Goal: Navigation & Orientation: Find specific page/section

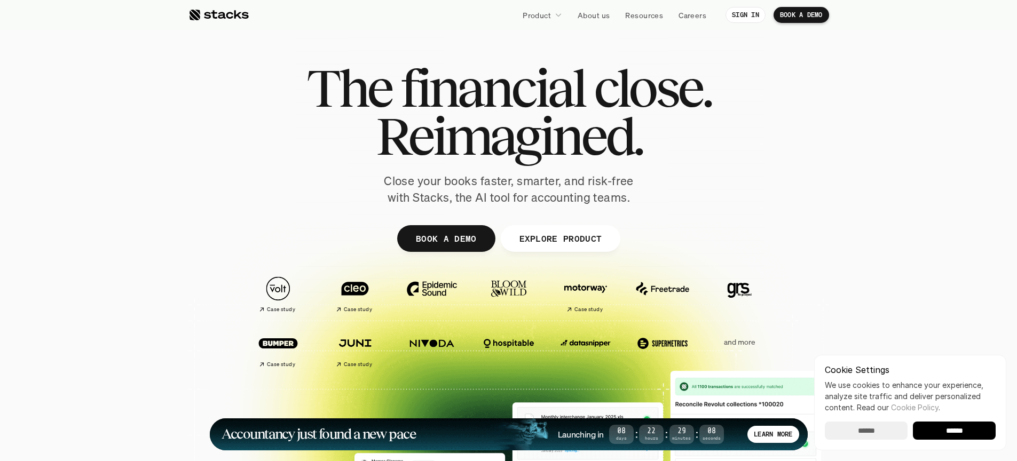
click at [903, 430] on input "******" at bounding box center [866, 431] width 83 height 18
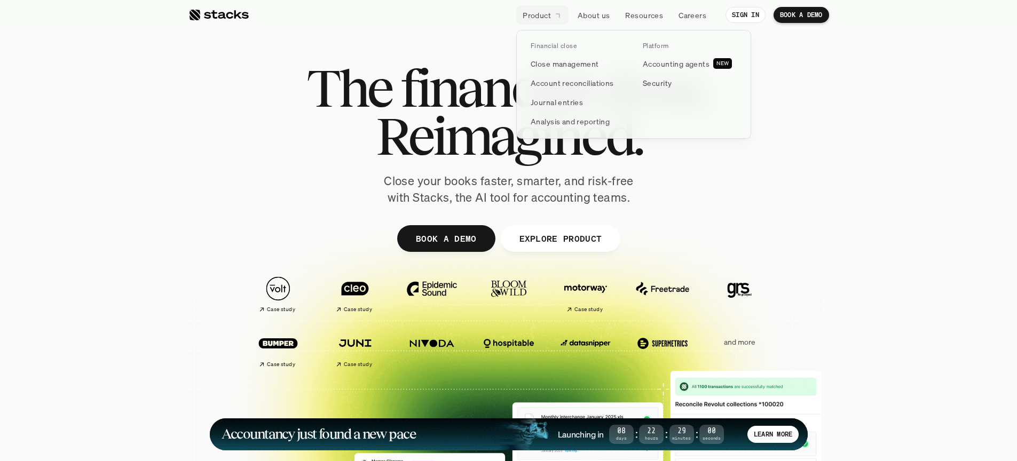
click at [547, 15] on p "Product" at bounding box center [537, 15] width 28 height 11
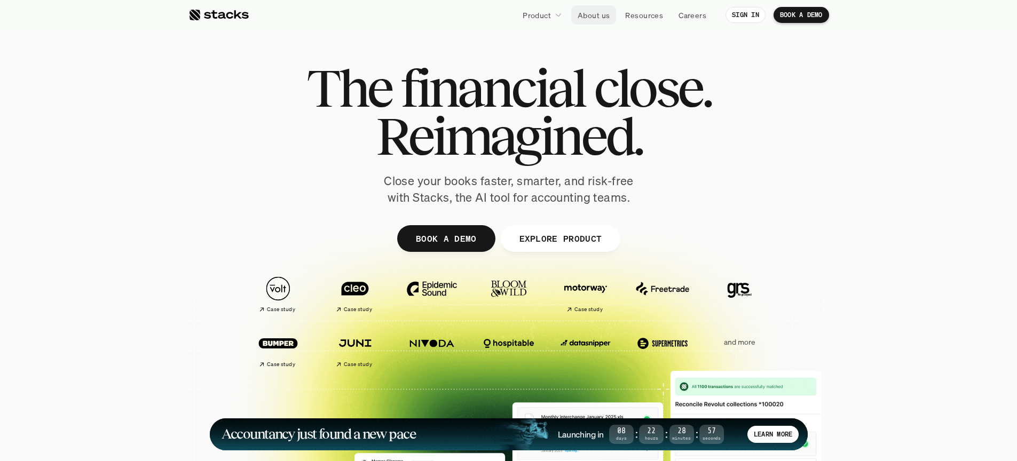
click at [602, 19] on p "About us" at bounding box center [594, 15] width 32 height 11
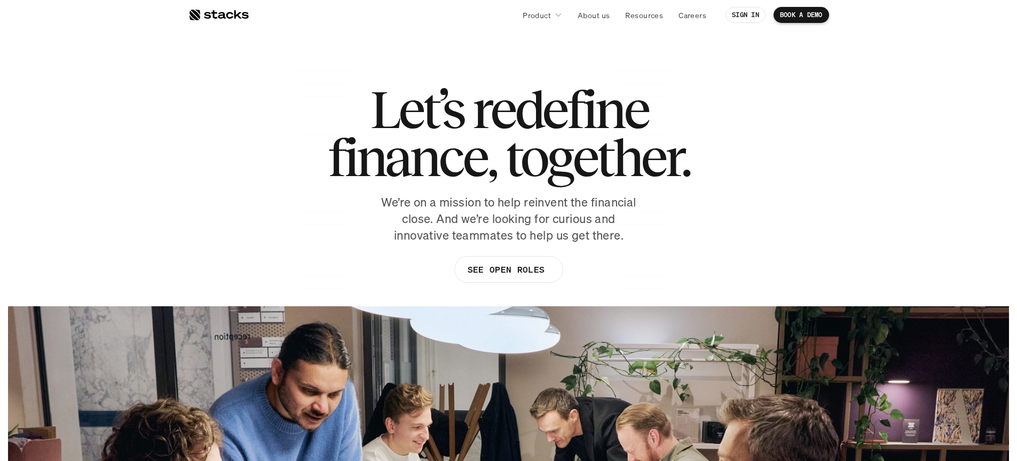
drag, startPoint x: 323, startPoint y: 113, endPoint x: 675, endPoint y: 201, distance: 362.2
click at [675, 201] on div "Let’s redefine finance, together. We’re on a mission to help reinvent the finan…" at bounding box center [508, 189] width 640 height 208
drag, startPoint x: 443, startPoint y: 212, endPoint x: 427, endPoint y: 209, distance: 16.3
click at [443, 212] on p "We’re on a mission to help reinvent the financial close. And we’re looking for …" at bounding box center [508, 218] width 267 height 49
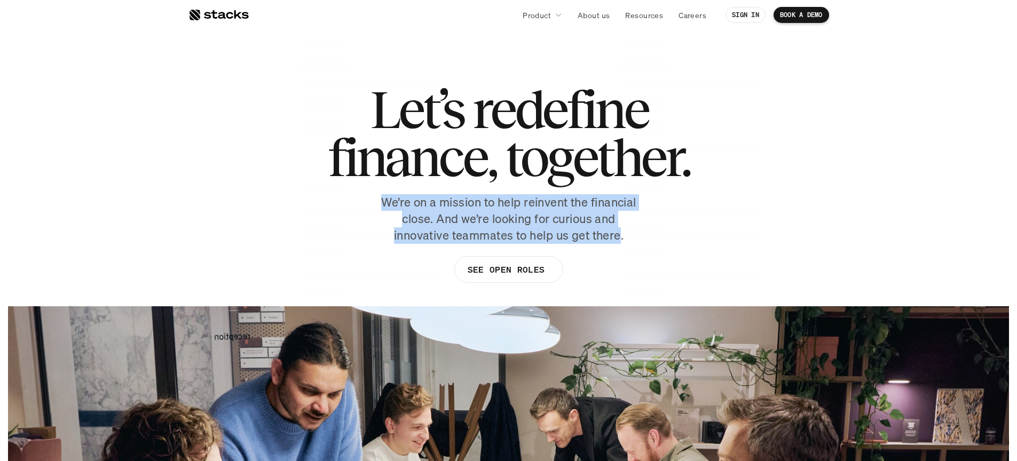
drag, startPoint x: 375, startPoint y: 202, endPoint x: 620, endPoint y: 238, distance: 248.2
click at [620, 239] on div "Let’s redefine finance, together. We’re on a mission to help reinvent the finan…" at bounding box center [508, 189] width 640 height 208
click at [552, 271] on link "SEE OPEN ROLES" at bounding box center [508, 269] width 109 height 27
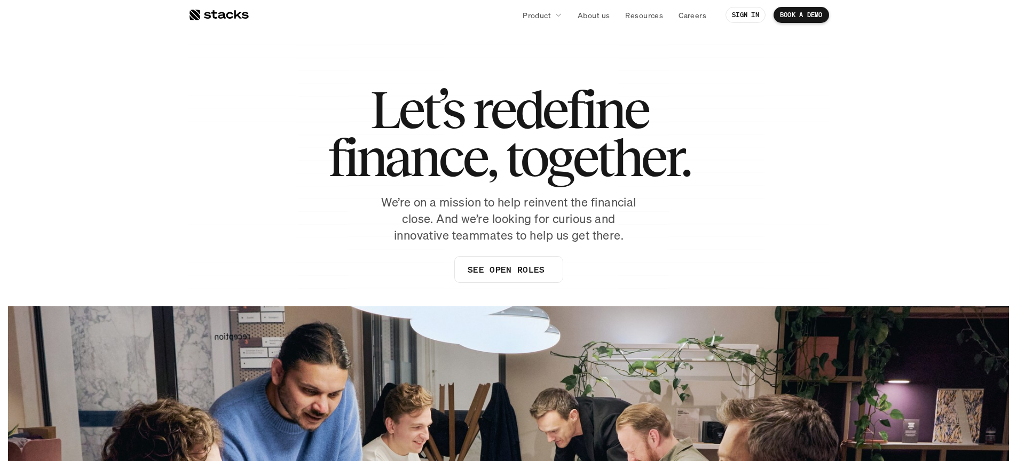
click at [727, 141] on div "Let’s redefine finance, together. We’re on a mission to help reinvent the finan…" at bounding box center [508, 189] width 640 height 208
click at [588, 15] on p "About us" at bounding box center [594, 15] width 32 height 11
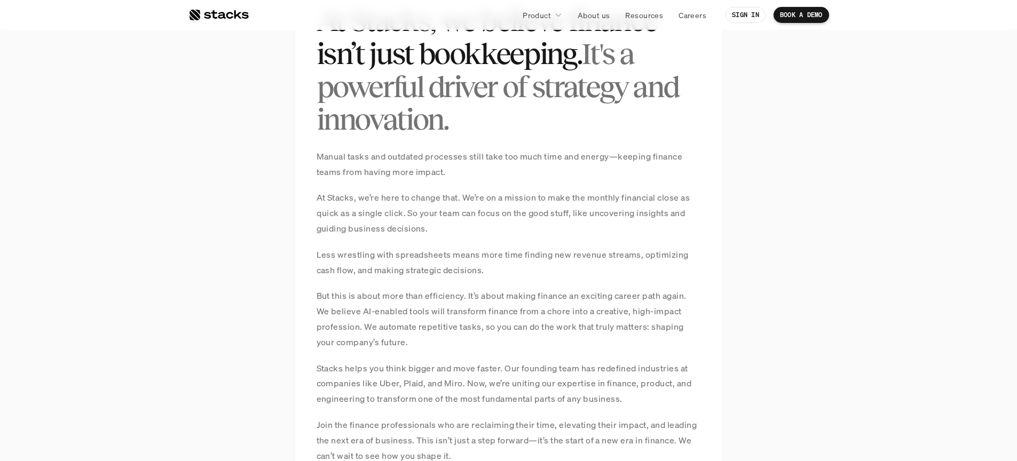
scroll to position [742, 0]
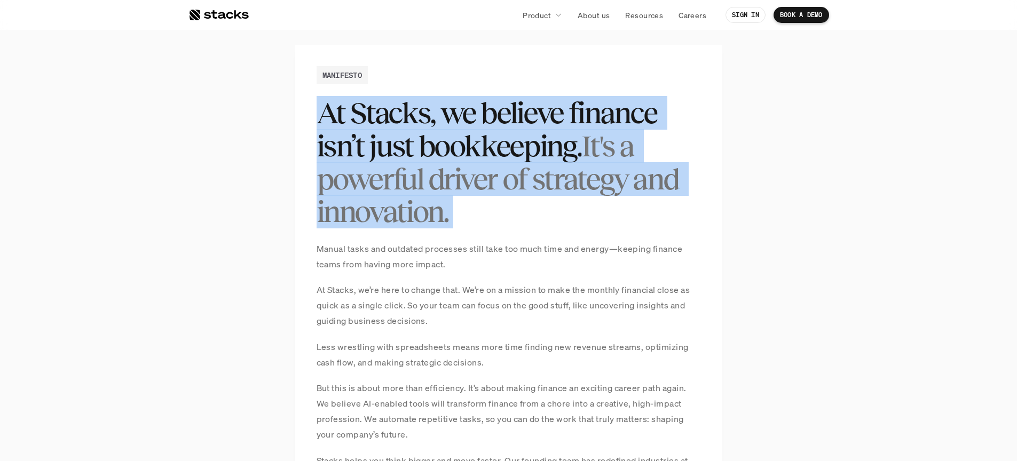
drag, startPoint x: 317, startPoint y: 111, endPoint x: 552, endPoint y: 235, distance: 266.0
click at [552, 235] on div "MANIFESTO At Stacks, we believe finance isn’t just bookkeeping. It's a powerful…" at bounding box center [508, 332] width 427 height 574
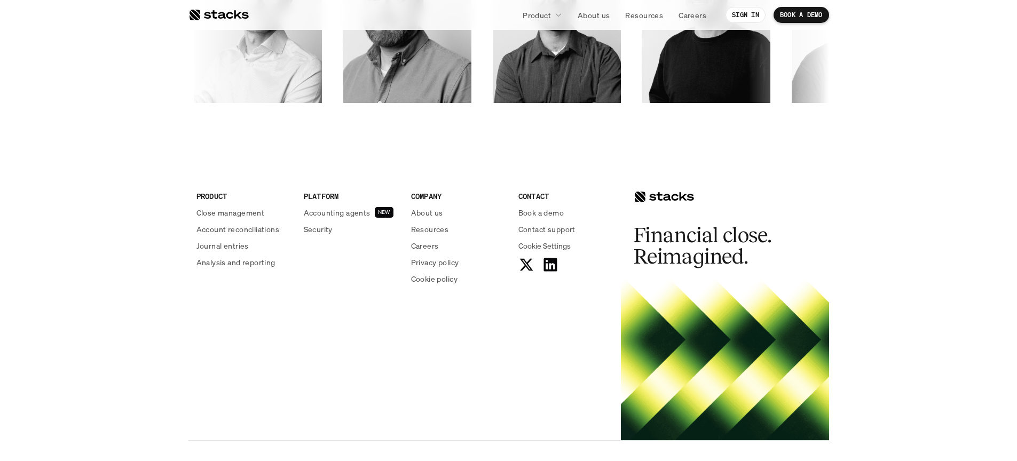
scroll to position [1831, 0]
